Goal: Task Accomplishment & Management: Use online tool/utility

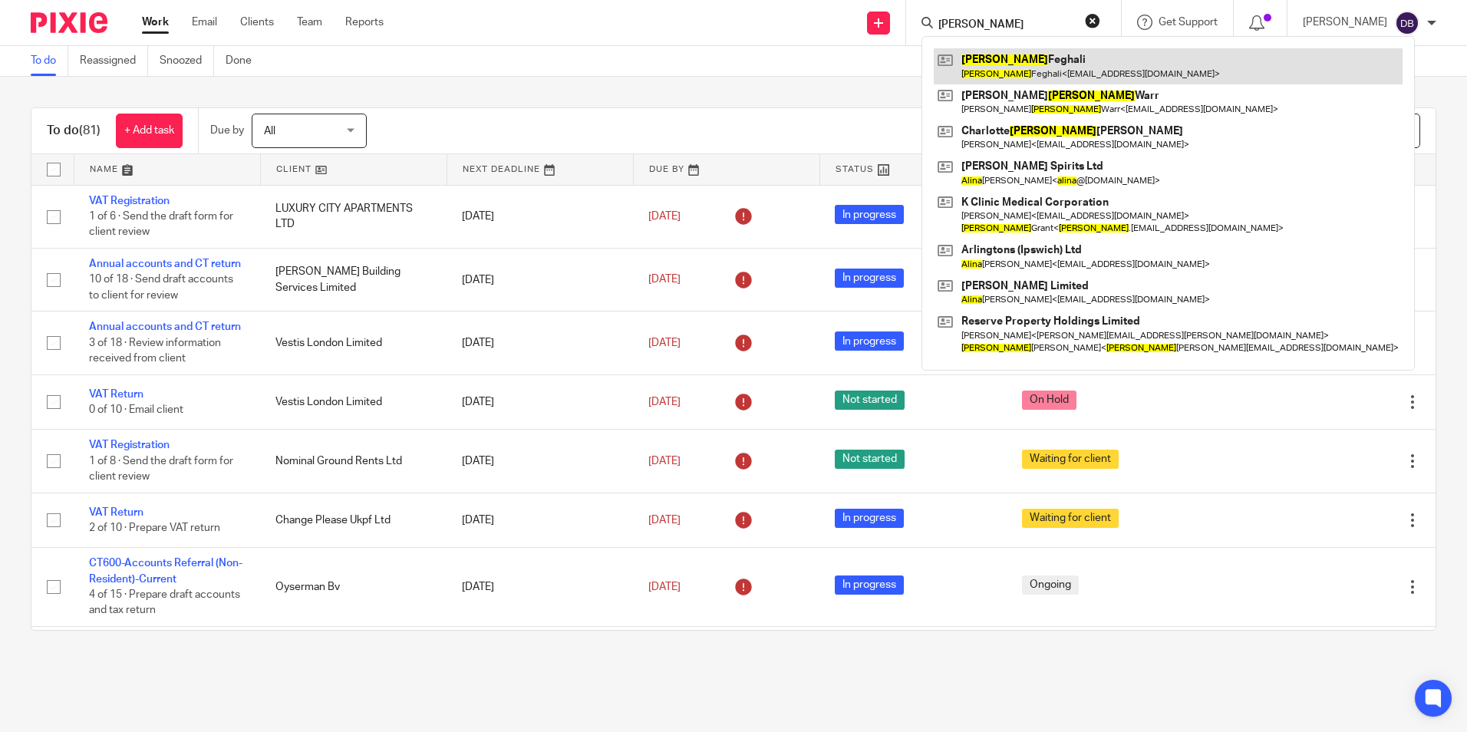
type input "aline"
click at [998, 58] on link at bounding box center [1168, 65] width 469 height 35
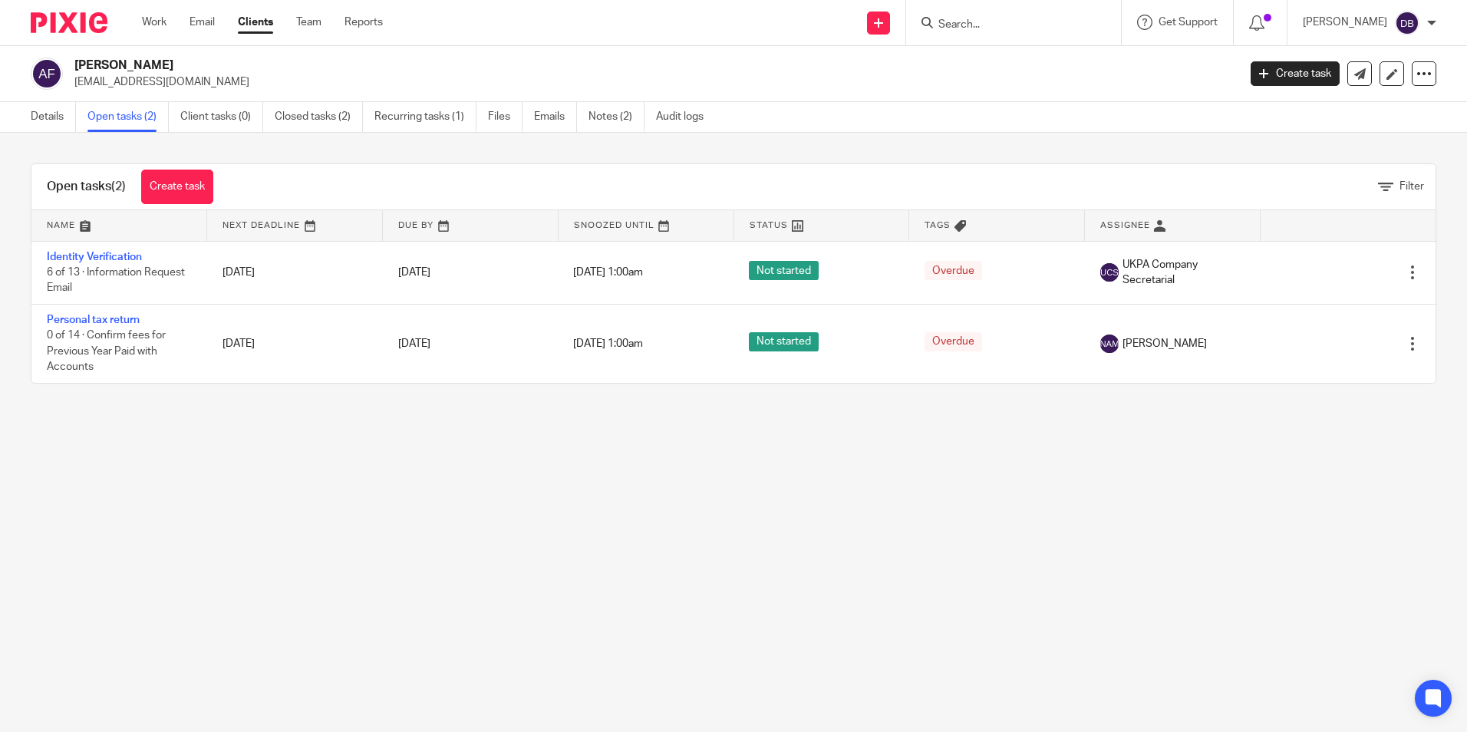
click at [78, 253] on link "Identity Verification" at bounding box center [94, 257] width 95 height 11
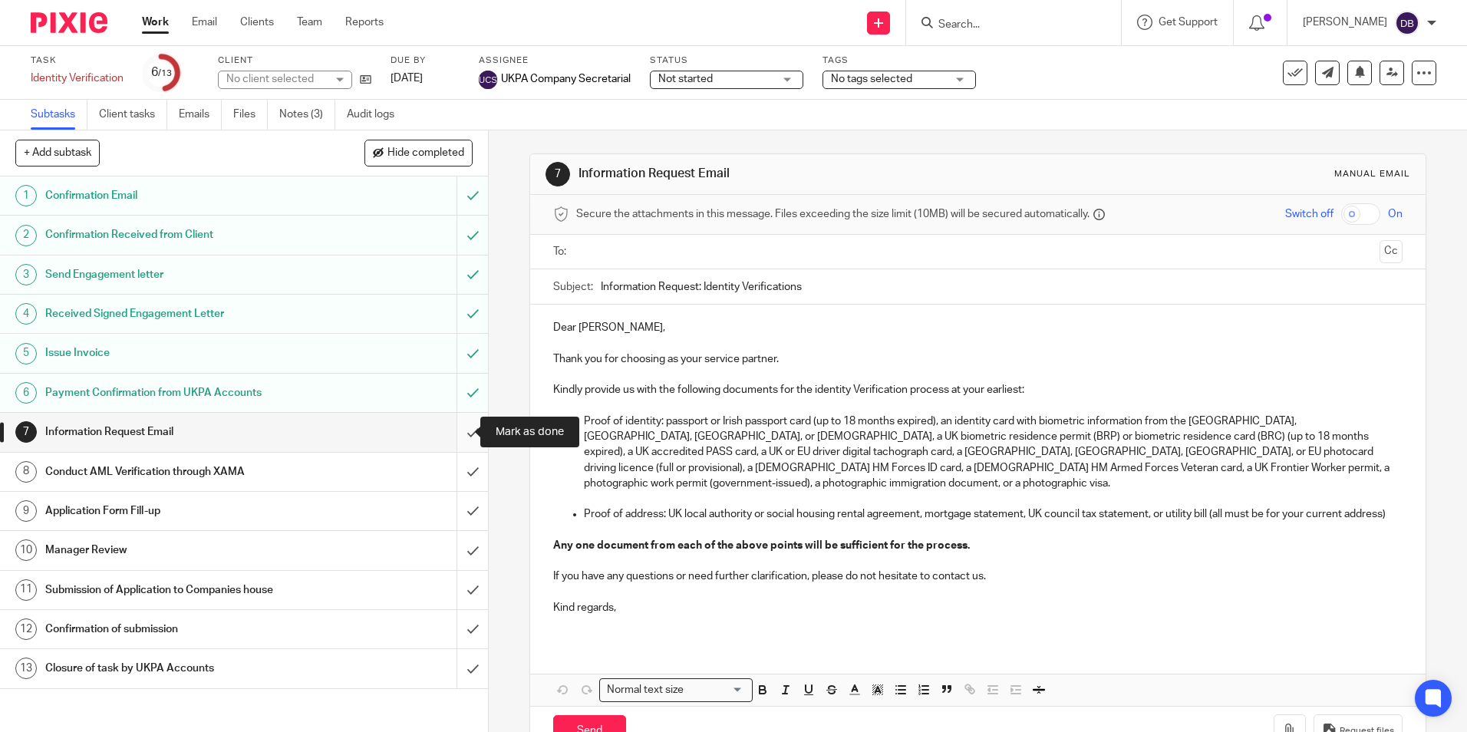
click at [461, 428] on input "submit" at bounding box center [244, 432] width 488 height 38
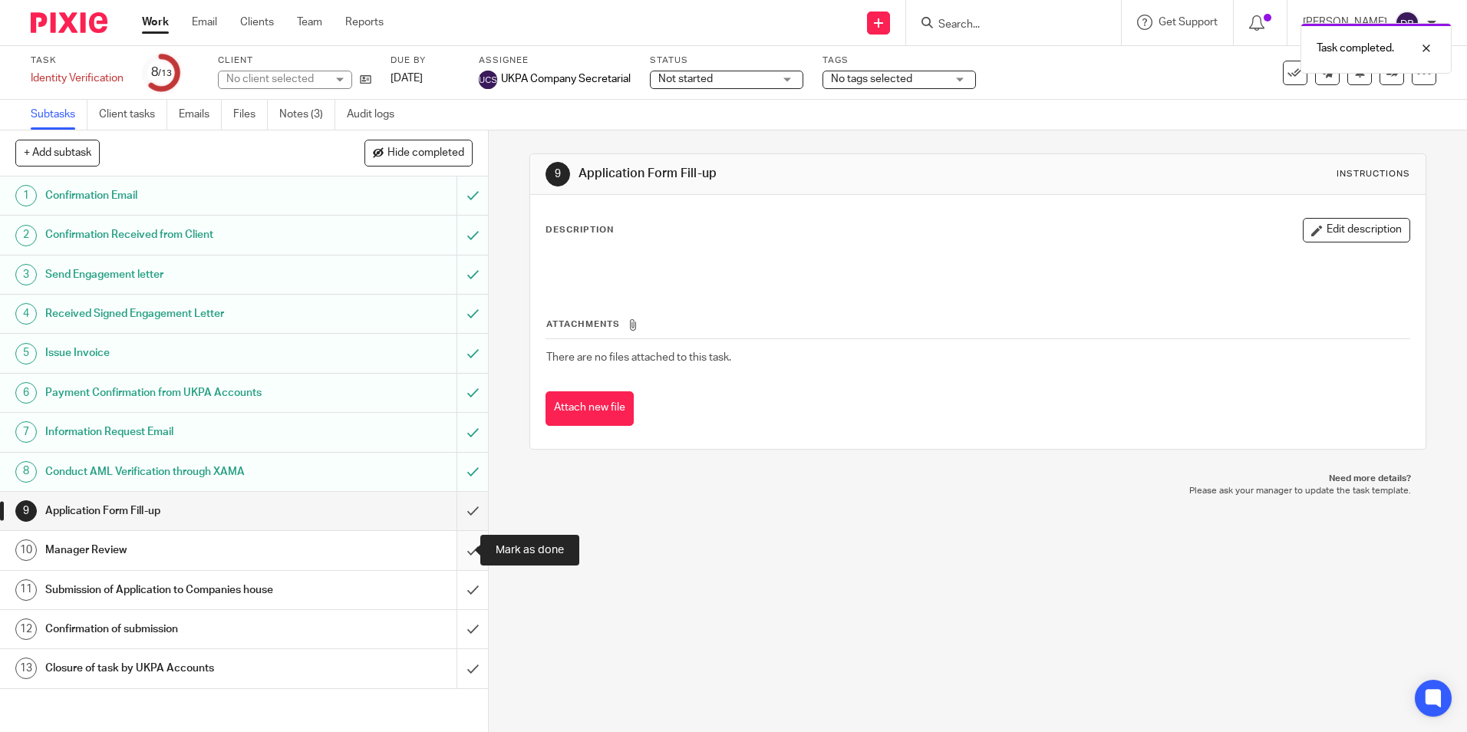
click at [457, 558] on input "submit" at bounding box center [244, 550] width 488 height 38
click at [452, 522] on input "submit" at bounding box center [244, 511] width 488 height 38
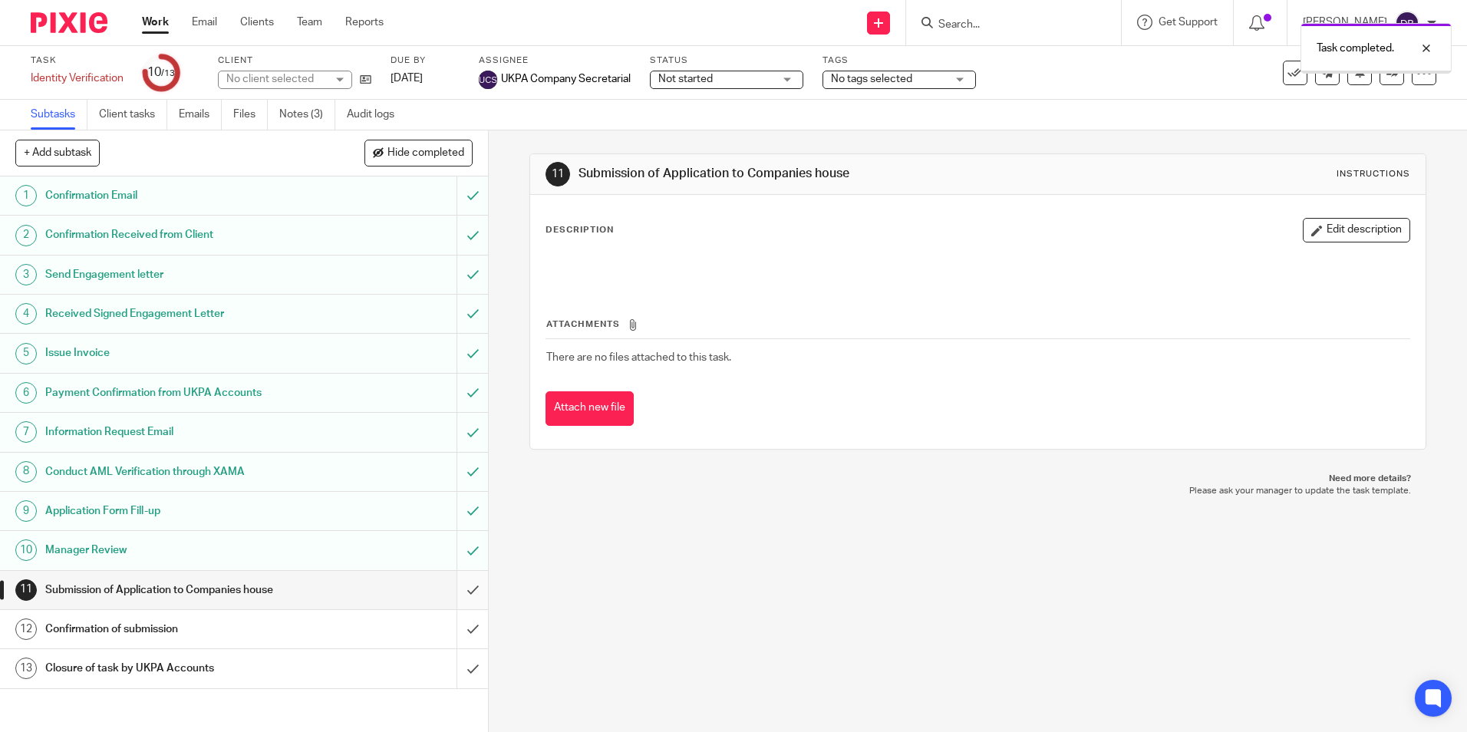
click at [455, 589] on input "submit" at bounding box center [244, 590] width 488 height 38
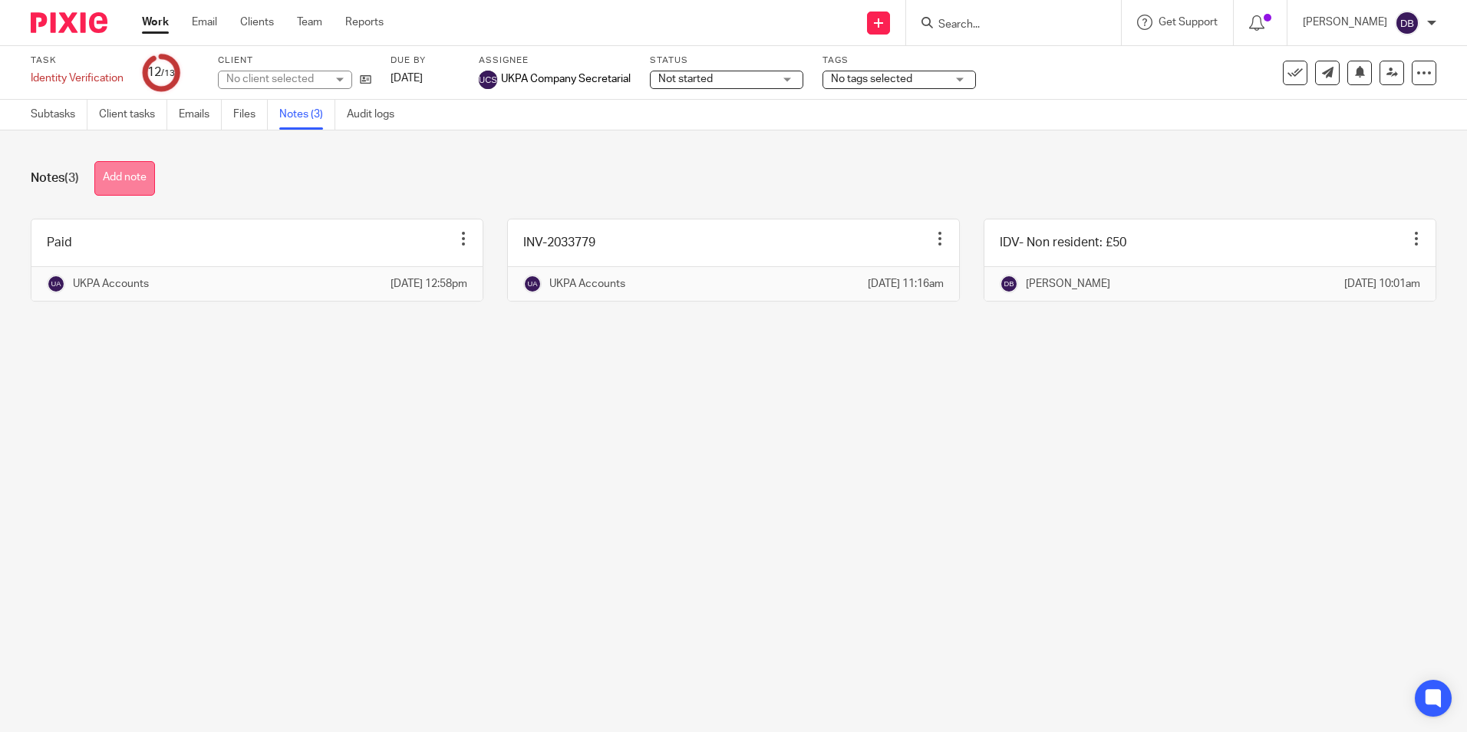
click at [123, 176] on button "Add note" at bounding box center [124, 178] width 61 height 35
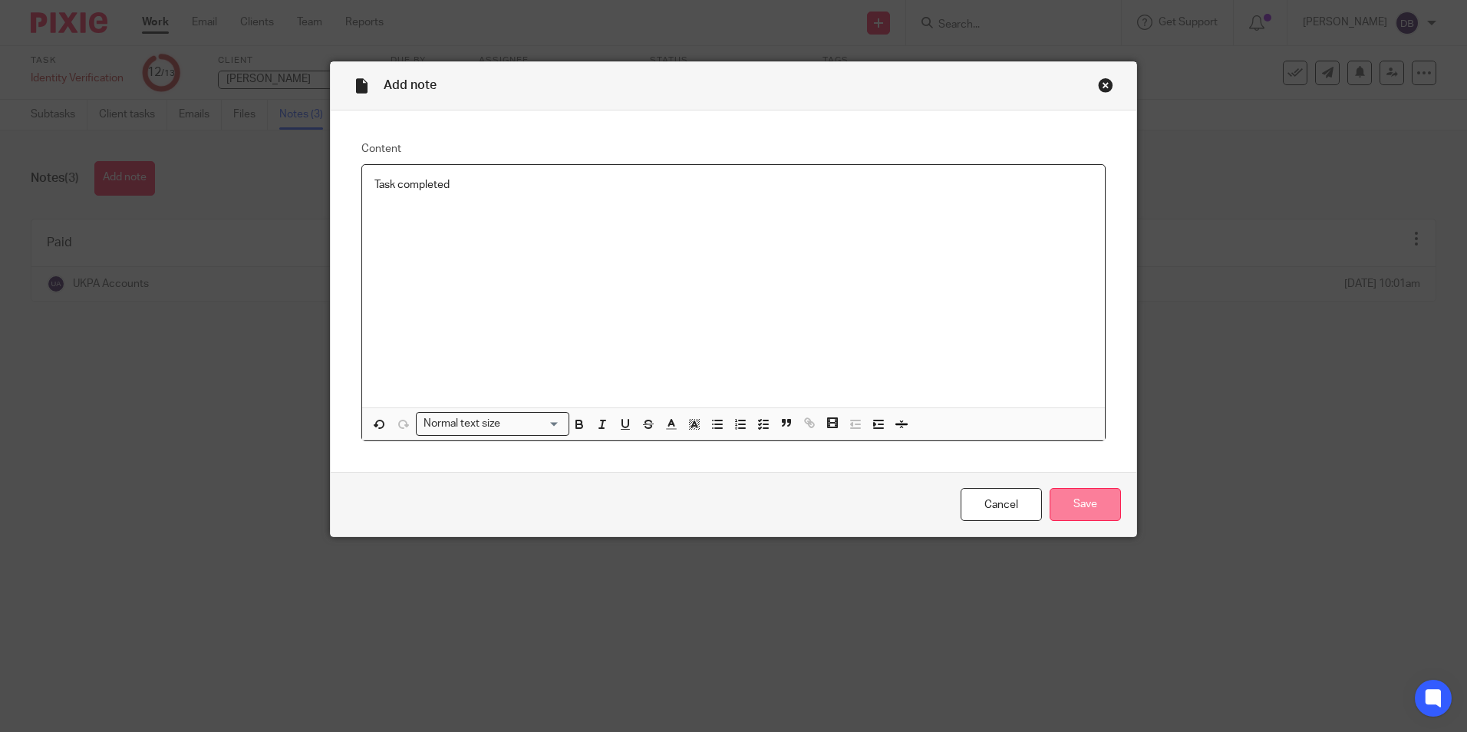
click at [1051, 515] on input "Save" at bounding box center [1085, 504] width 71 height 33
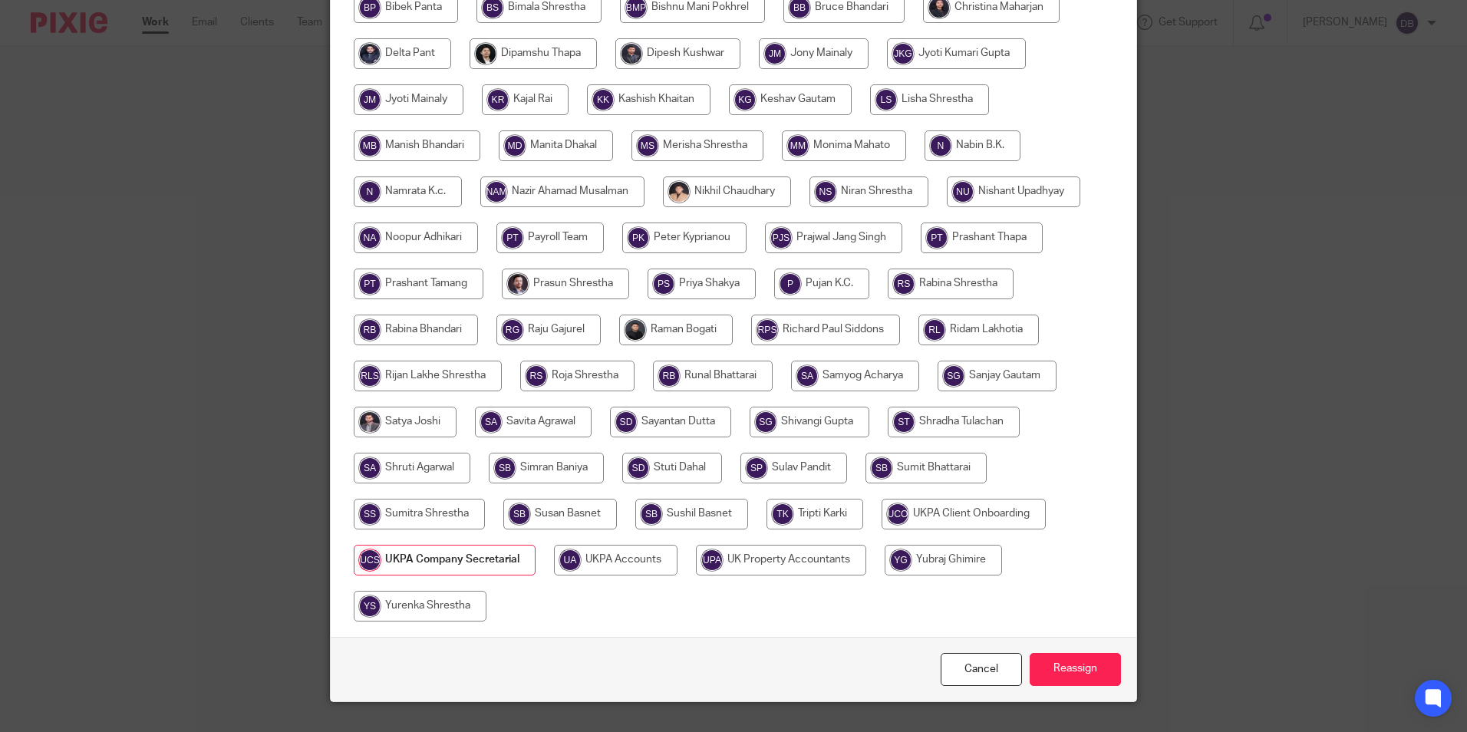
scroll to position [456, 0]
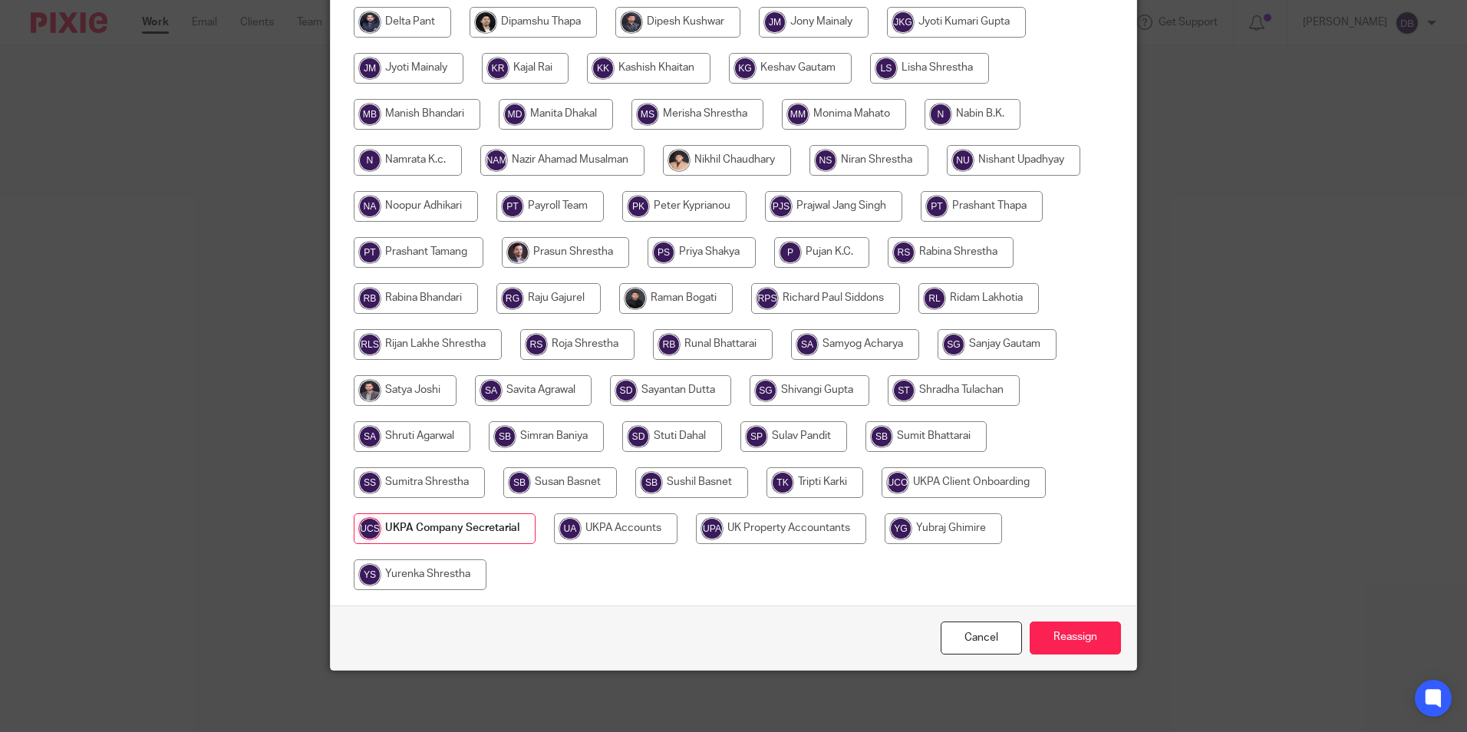
click at [612, 539] on input "radio" at bounding box center [616, 528] width 124 height 31
radio input "true"
click at [1095, 635] on input "Reassign" at bounding box center [1075, 638] width 91 height 33
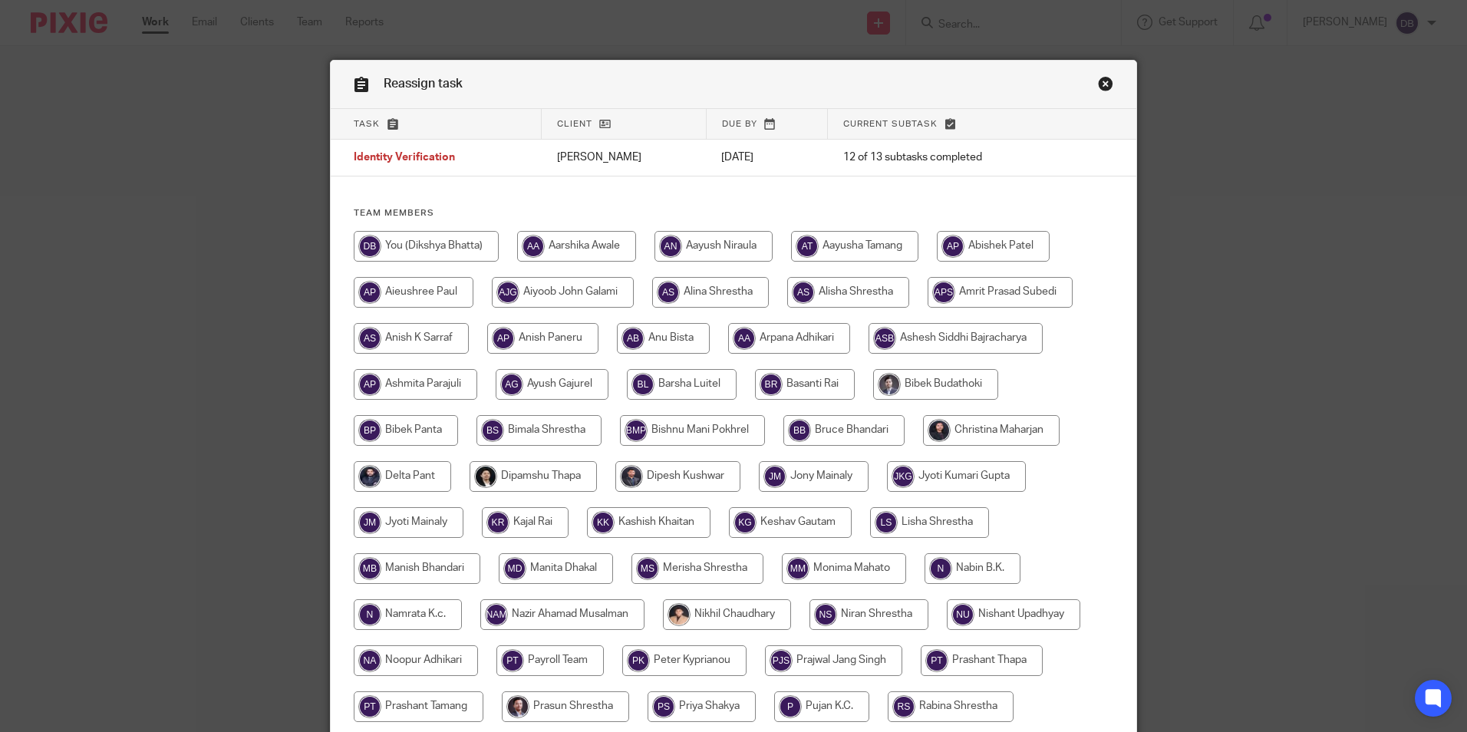
scroll to position [0, 0]
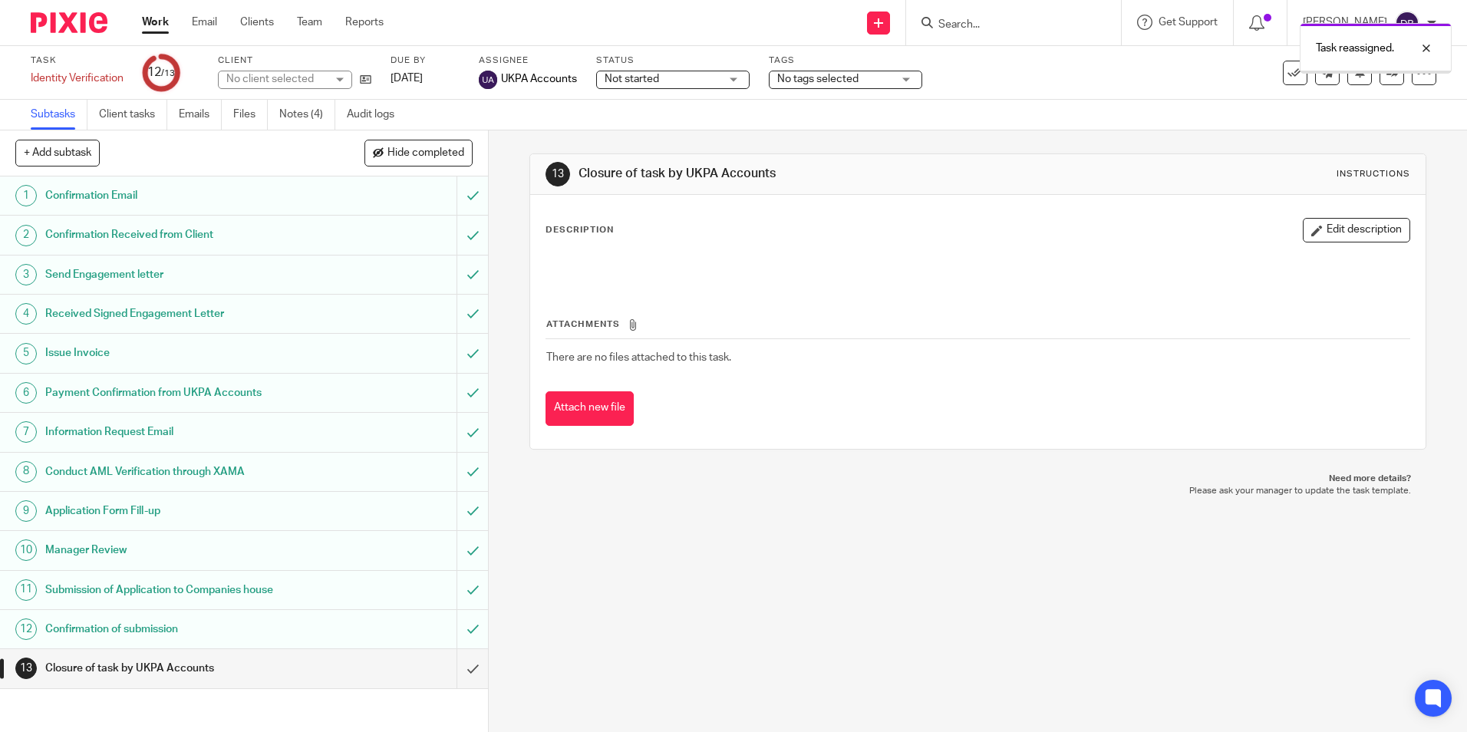
click at [1029, 28] on div "Task reassigned." at bounding box center [1093, 44] width 718 height 58
drag, startPoint x: 955, startPoint y: 35, endPoint x: 950, endPoint y: 28, distance: 8.3
click at [954, 32] on div "Task reassigned." at bounding box center [1093, 44] width 718 height 58
click at [938, 24] on div "Task reassigned." at bounding box center [1093, 44] width 718 height 58
click at [1427, 48] on div at bounding box center [1414, 48] width 41 height 18
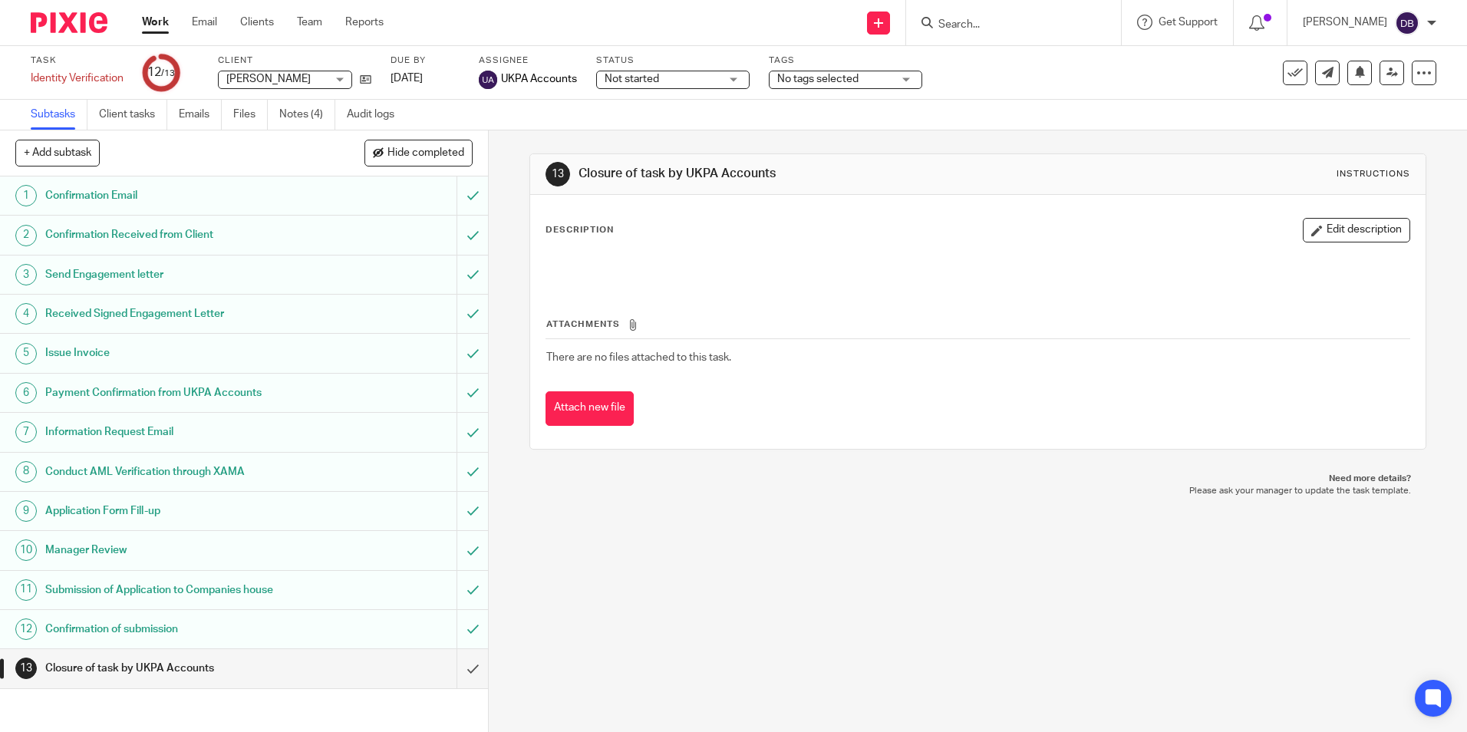
click at [1015, 21] on input "Search" at bounding box center [1006, 25] width 138 height 14
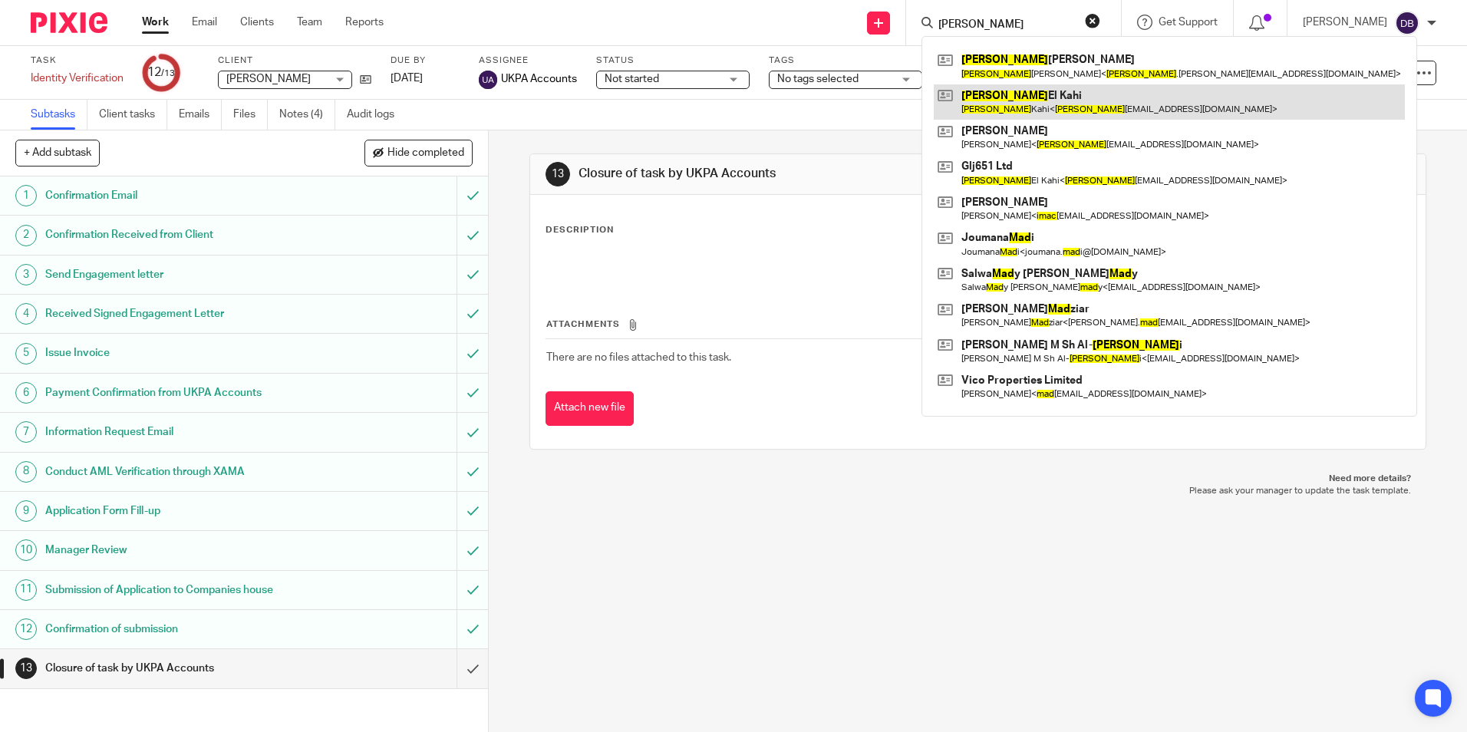
type input "imad"
click at [1031, 110] on link at bounding box center [1169, 101] width 471 height 35
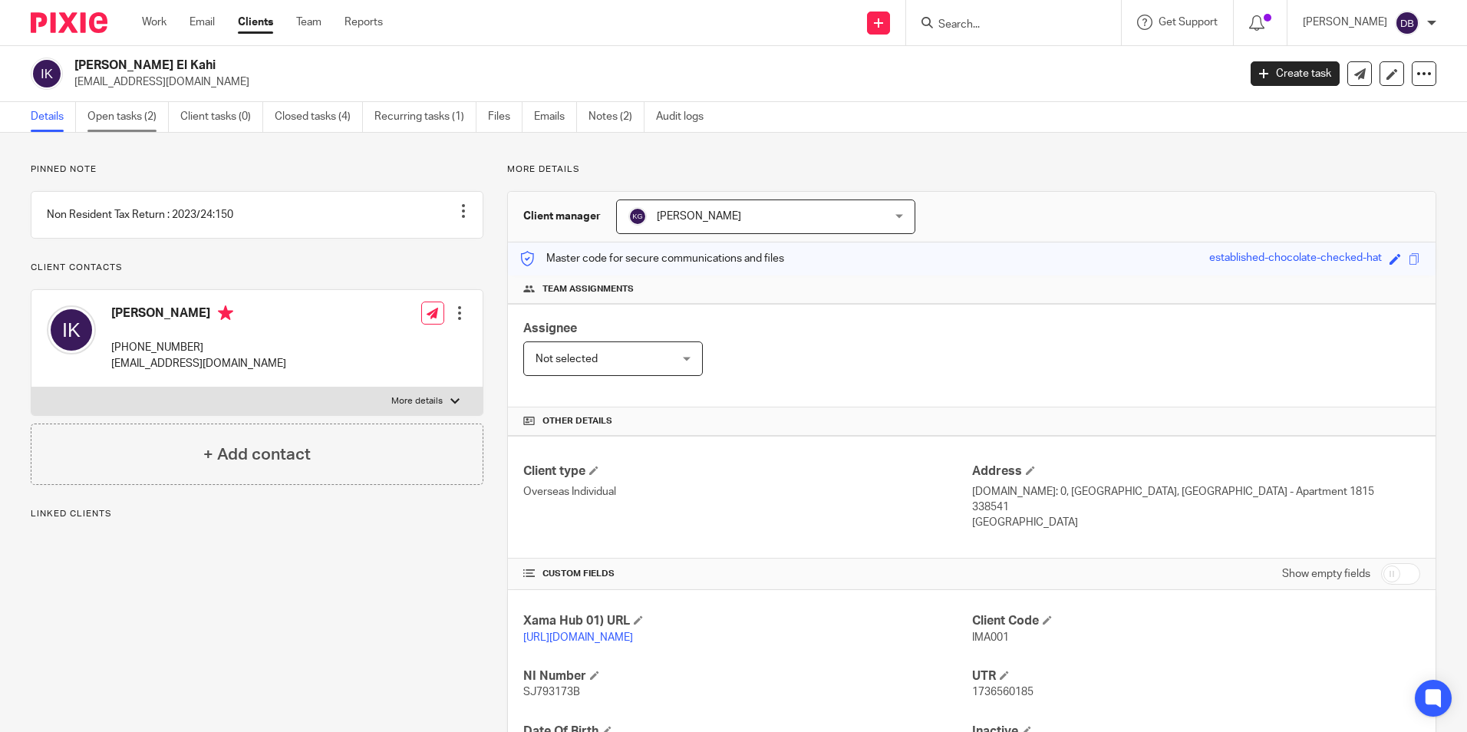
click at [120, 117] on link "Open tasks (2)" at bounding box center [127, 117] width 81 height 30
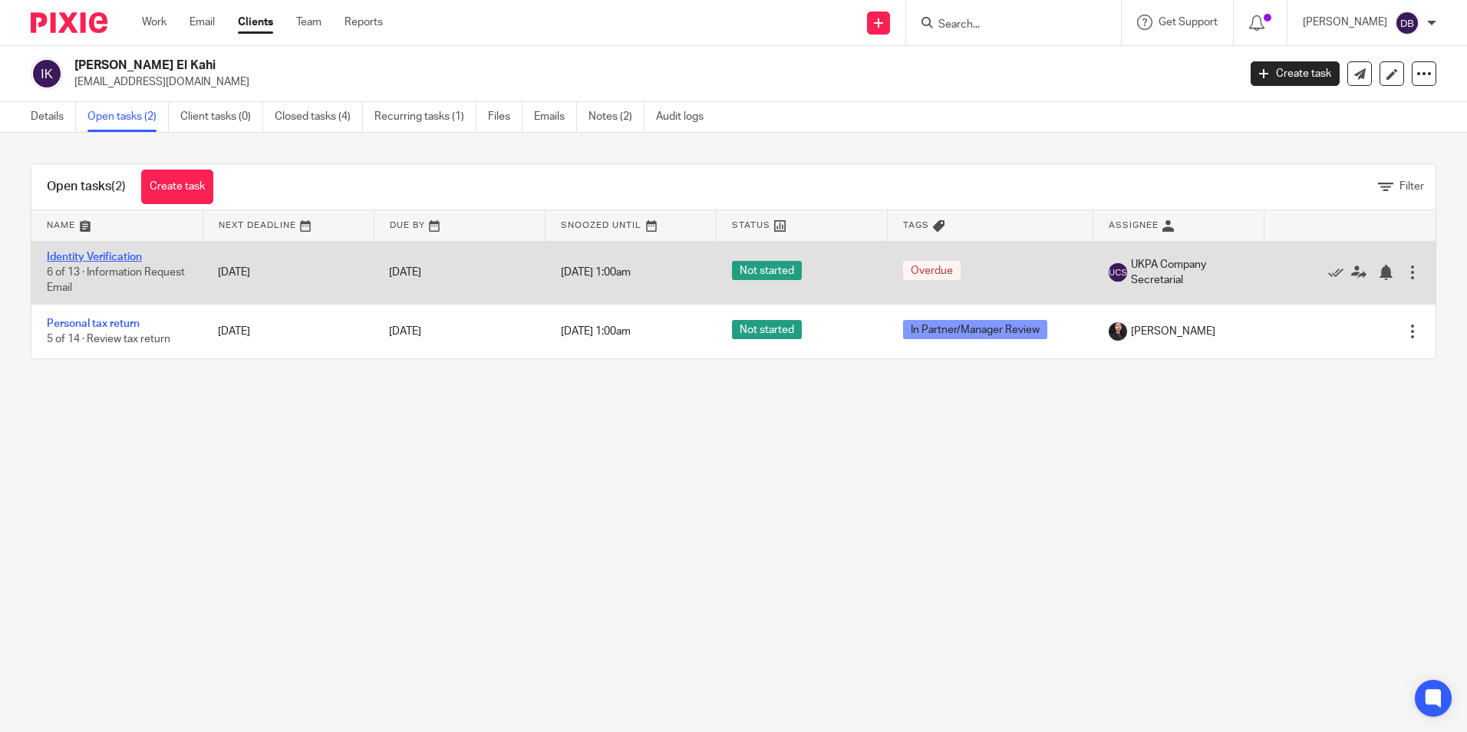
click at [104, 259] on link "Identity Verification" at bounding box center [94, 257] width 95 height 11
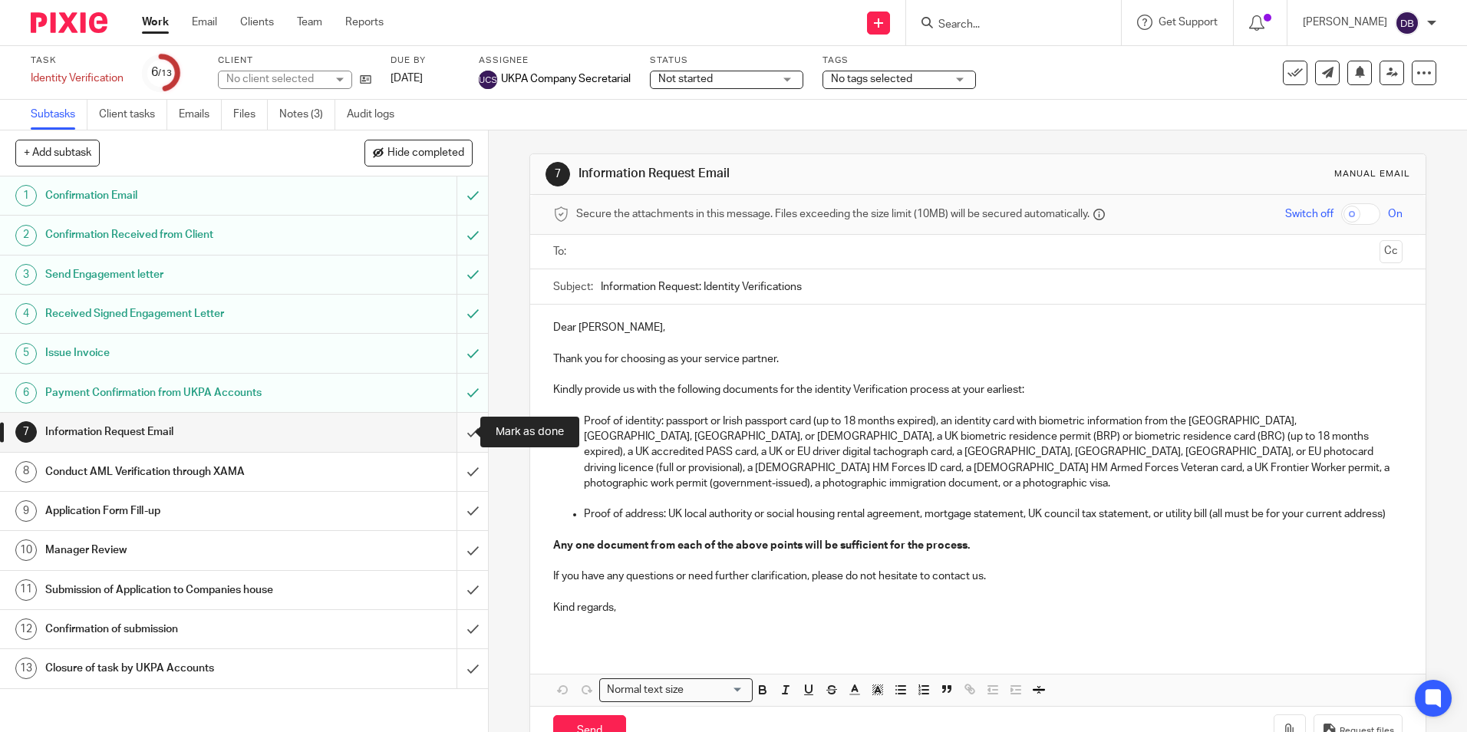
click at [455, 433] on input "submit" at bounding box center [244, 432] width 488 height 38
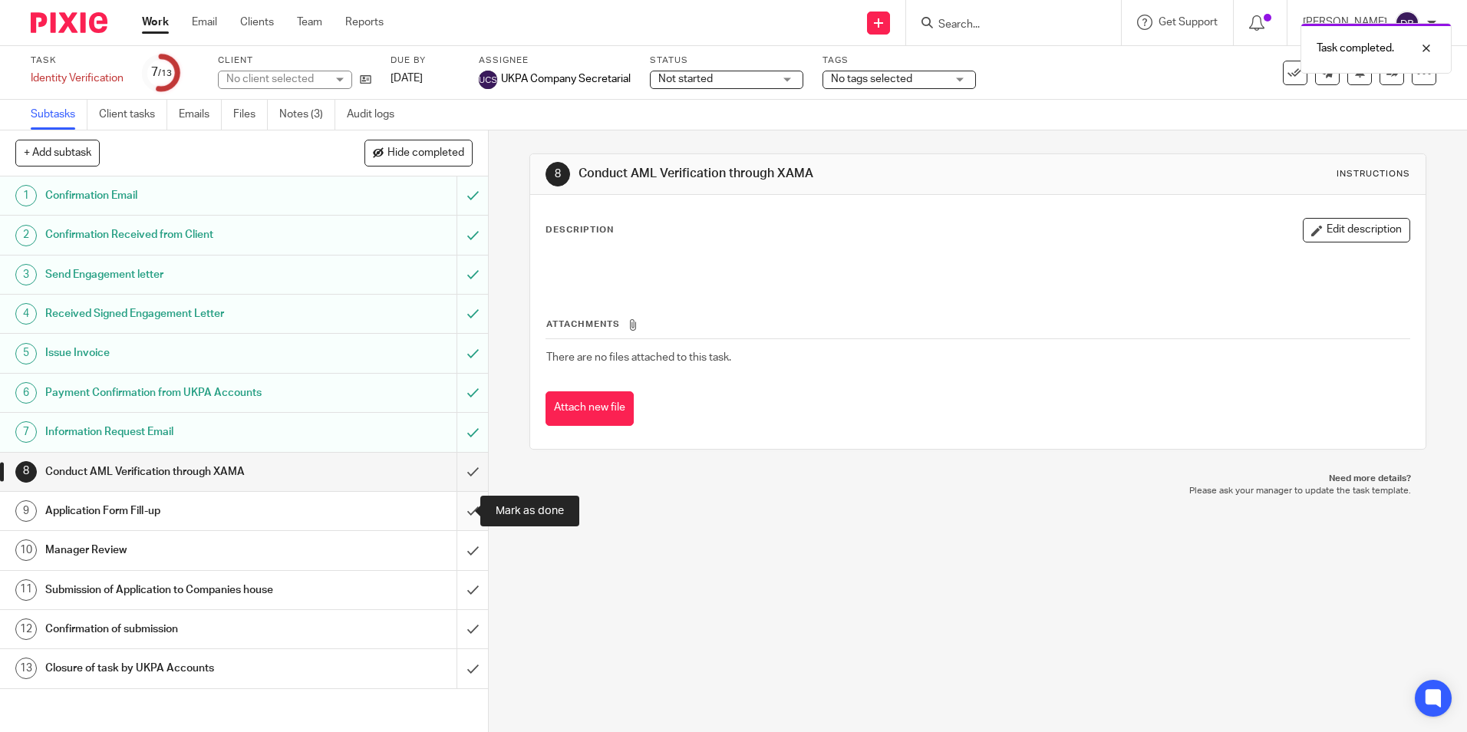
click at [460, 508] on input "submit" at bounding box center [244, 511] width 488 height 38
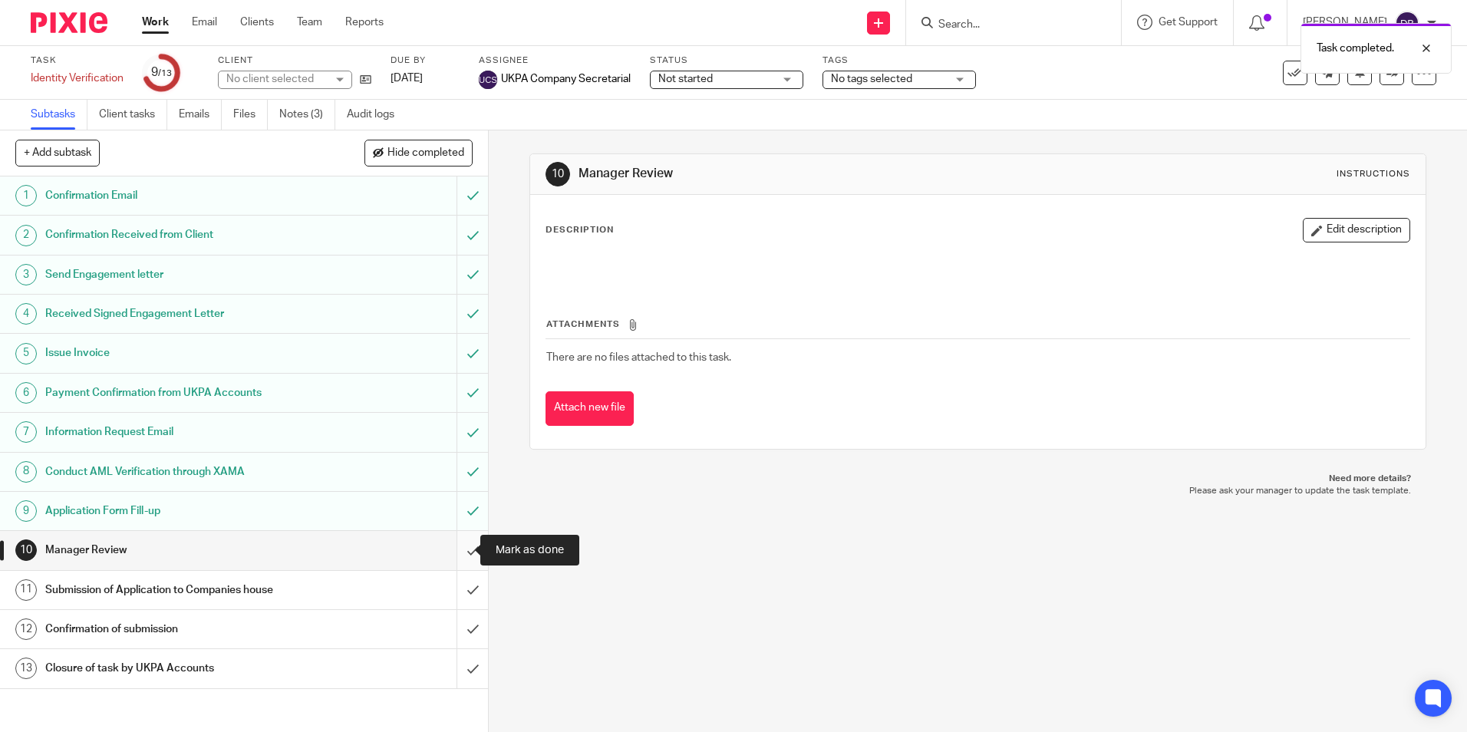
click at [460, 555] on input "submit" at bounding box center [244, 550] width 488 height 38
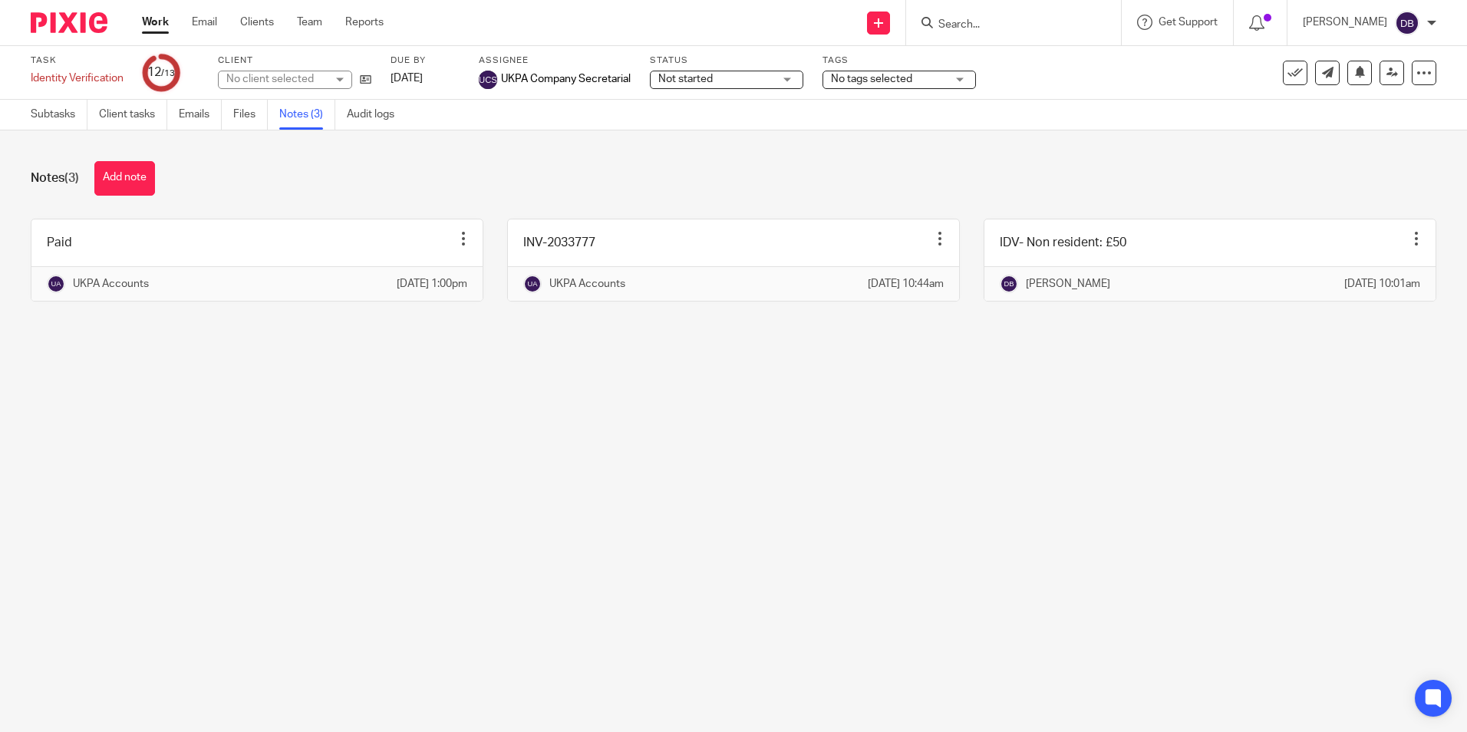
click at [111, 186] on button "Add note" at bounding box center [124, 178] width 61 height 35
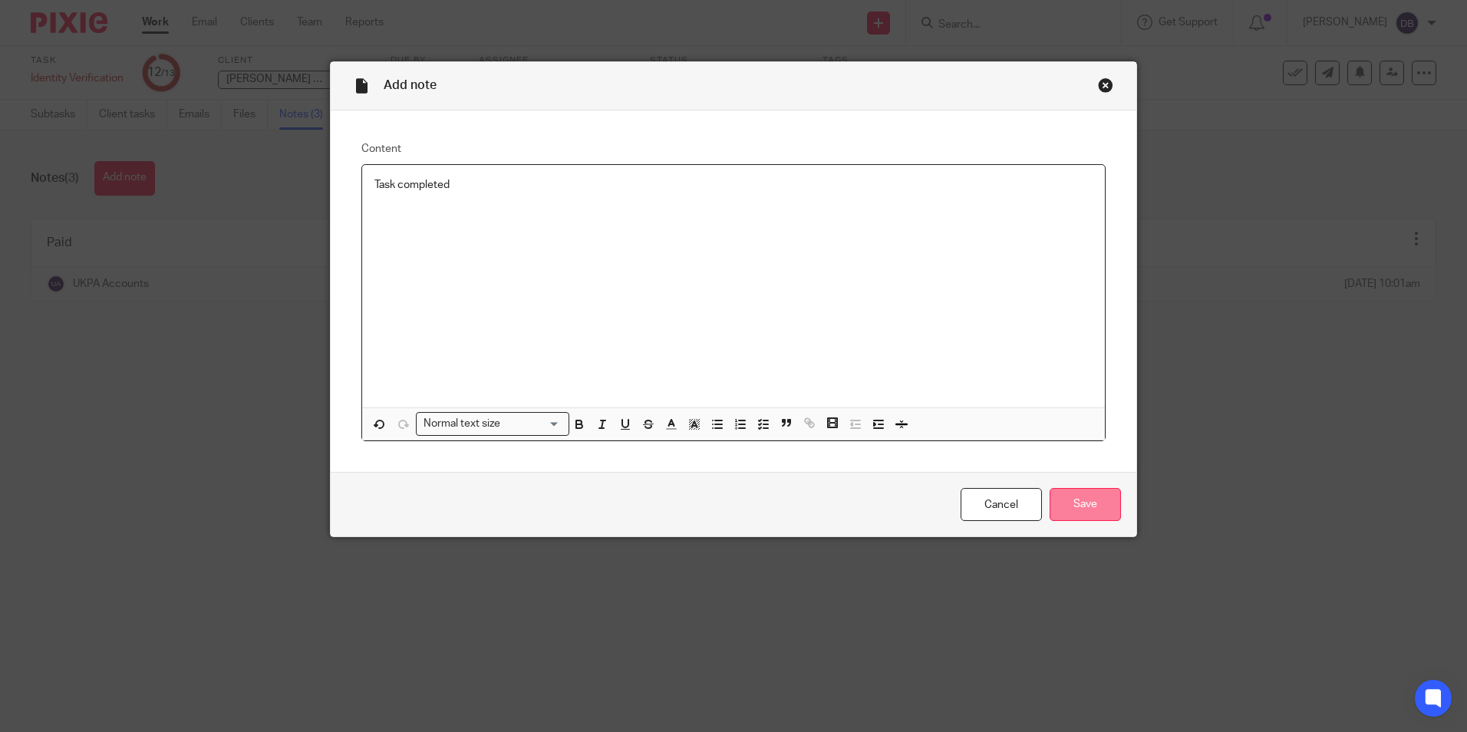
click at [1112, 496] on input "Save" at bounding box center [1085, 504] width 71 height 33
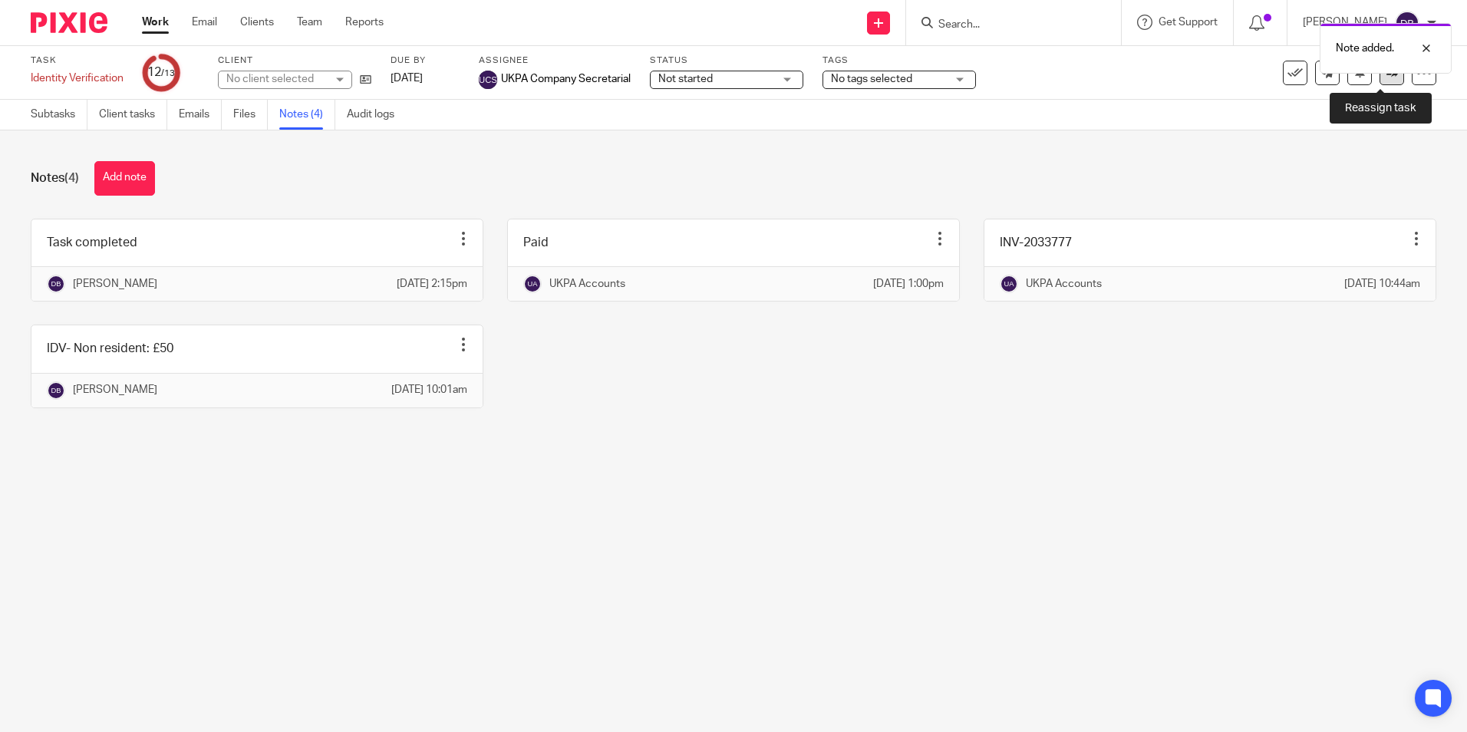
click at [1387, 77] on icon at bounding box center [1393, 73] width 12 height 12
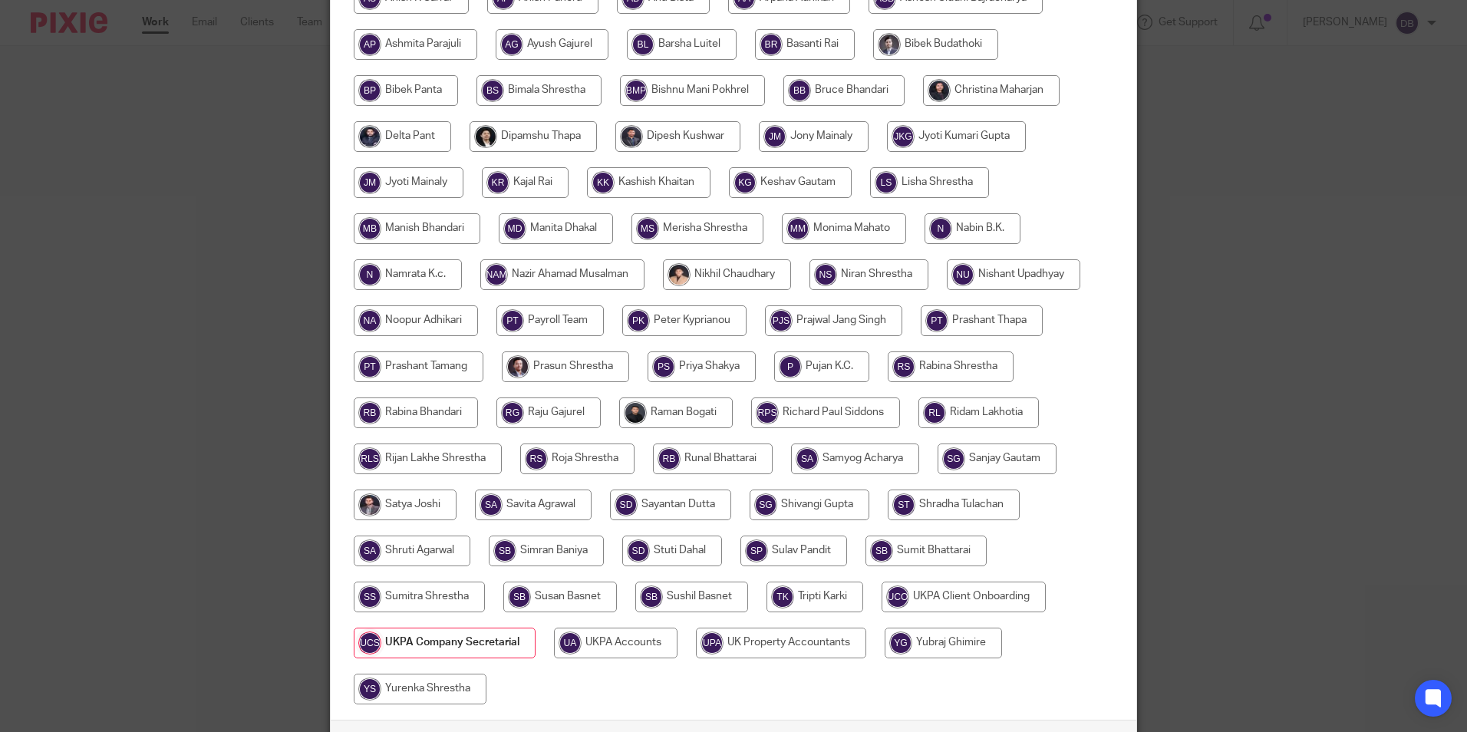
scroll to position [456, 0]
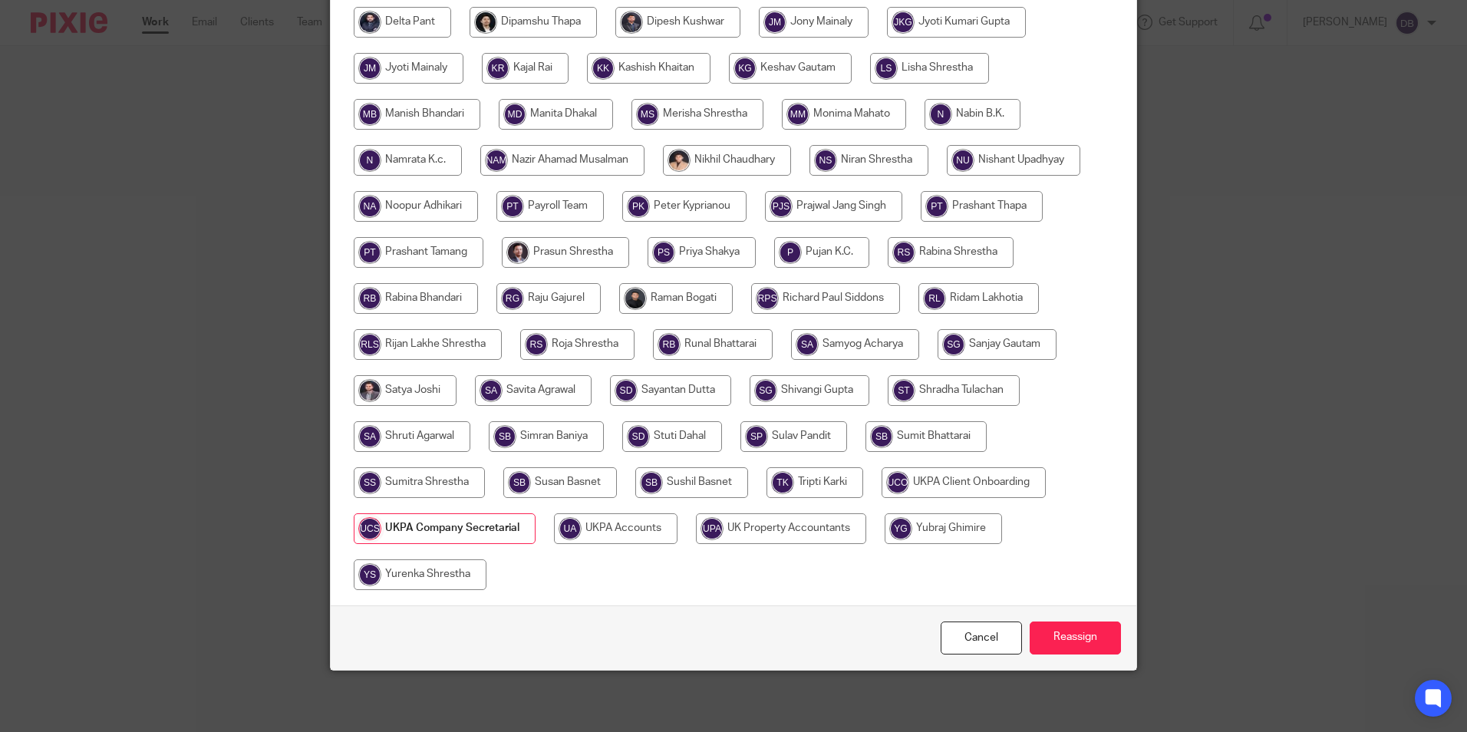
click at [587, 525] on input "radio" at bounding box center [616, 528] width 124 height 31
radio input "true"
click at [1059, 628] on input "Reassign" at bounding box center [1075, 638] width 91 height 33
